Goal: Task Accomplishment & Management: Manage account settings

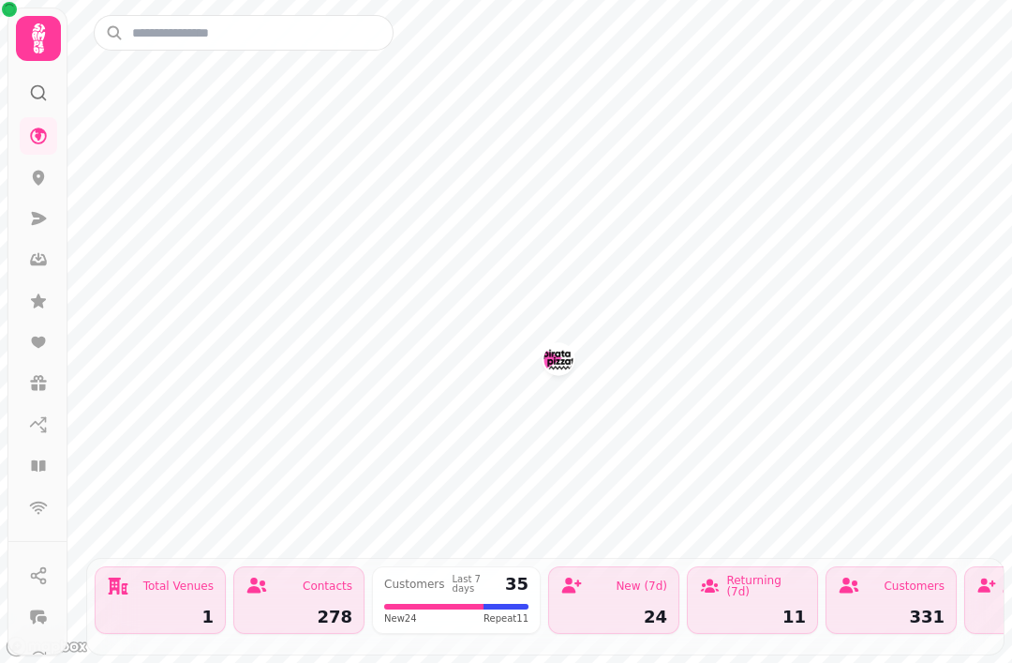
click at [36, 295] on icon at bounding box center [38, 300] width 19 height 19
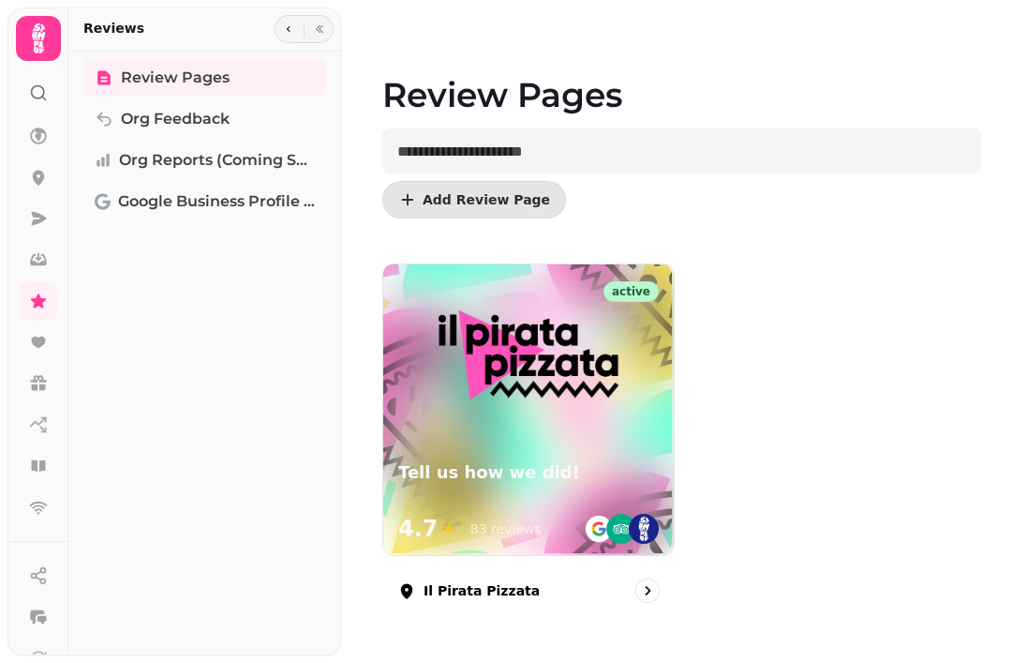
scroll to position [14, 0]
click at [546, 413] on img at bounding box center [528, 354] width 235 height 120
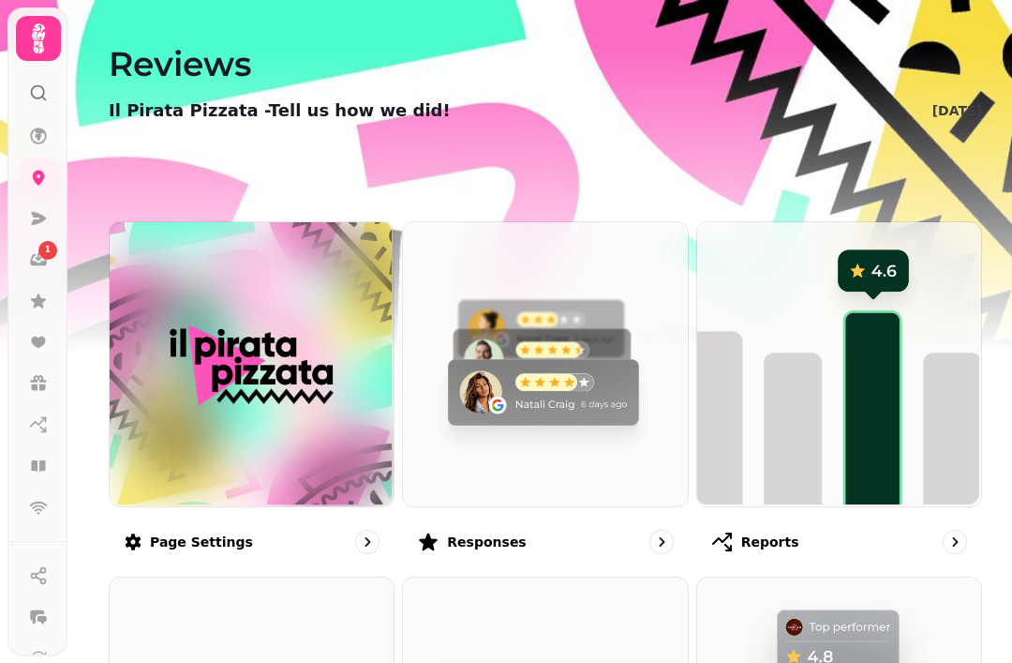
click at [557, 531] on div "Responses" at bounding box center [545, 542] width 286 height 54
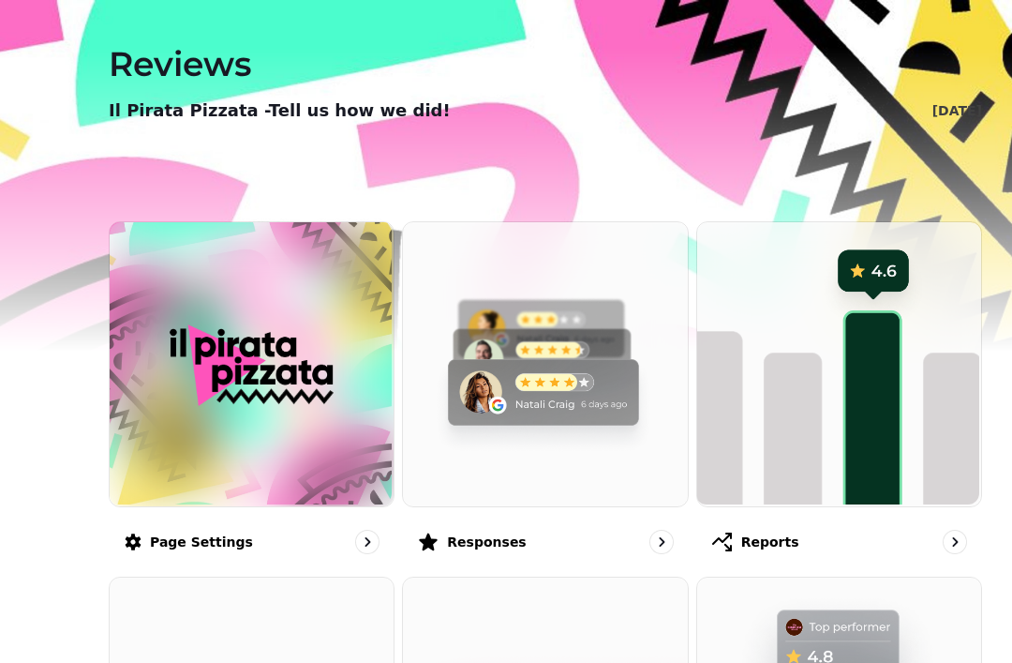
scroll to position [-5, 0]
